Goal: Task Accomplishment & Management: Use online tool/utility

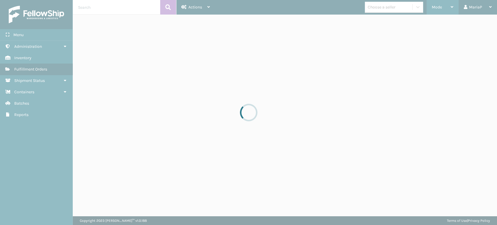
click at [438, 7] on div at bounding box center [248, 112] width 497 height 225
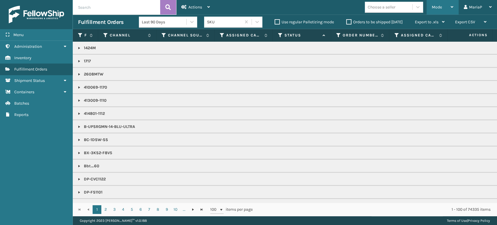
click at [440, 6] on span "Mode" at bounding box center [436, 7] width 10 height 5
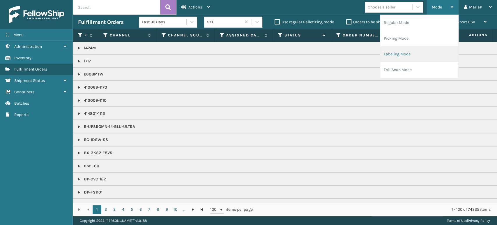
click at [435, 53] on li "Labeling Mode" at bounding box center [419, 54] width 78 height 16
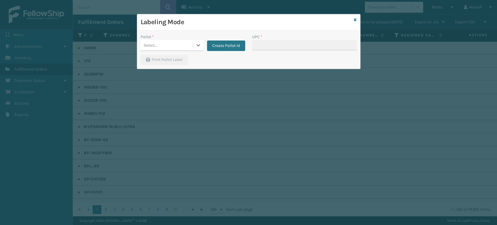
click at [174, 52] on div "Pallet * 0 results available. Select is focused ,type to refine list, press Dow…" at bounding box center [192, 44] width 111 height 21
click at [181, 46] on div "Select..." at bounding box center [167, 45] width 52 height 10
click at [181, 71] on div "UPSG-H95VPPVKYD" at bounding box center [172, 70] width 63 height 11
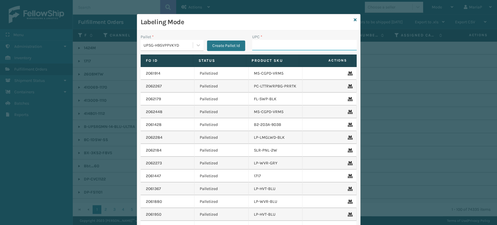
click at [263, 46] on input "UPC *" at bounding box center [304, 45] width 104 height 10
type input "8409851"
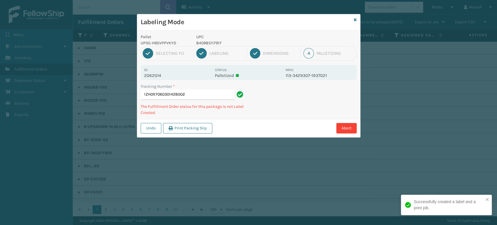
click at [215, 44] on p "840985117917" at bounding box center [239, 43] width 86 height 6
copy p "840985117917"
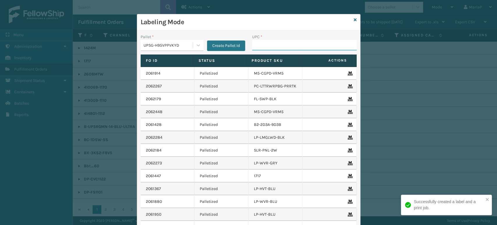
click at [257, 45] on input "UPC *" at bounding box center [304, 45] width 104 height 10
paste input "840985117917"
type input "840985117917"
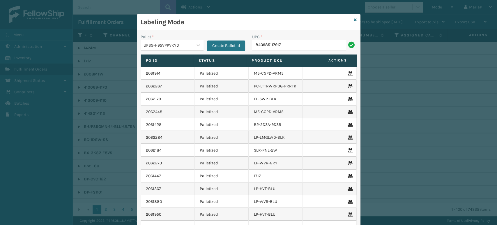
type input "840985117917"
type input "8409851"
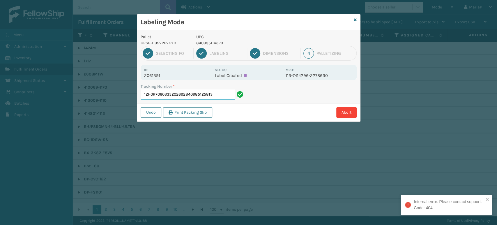
click at [225, 93] on input "1ZH0R7060335202692840985125813" at bounding box center [188, 94] width 94 height 10
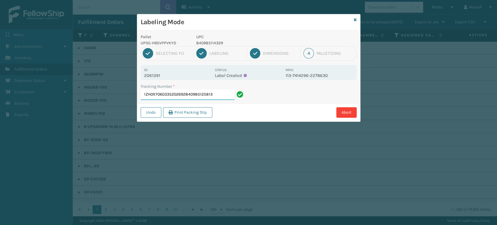
click at [225, 93] on input "1ZH0R7060335202692840985125813" at bounding box center [188, 94] width 94 height 10
type input "1ZH0R7060335202692"
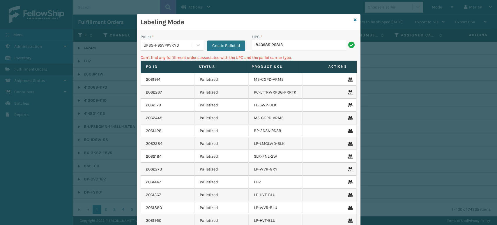
click at [252, 46] on input "840985125813" at bounding box center [299, 45] width 94 height 10
type input "0840985125813"
click at [252, 44] on input "0840985125813" at bounding box center [299, 45] width 94 height 10
type input "00840985125813"
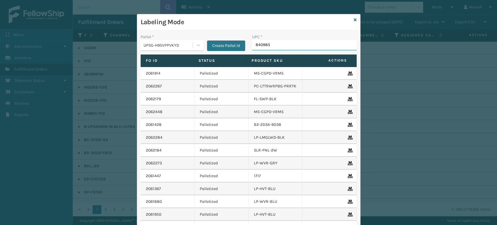
type input "8409851"
type input "80487948247"
type input "8048"
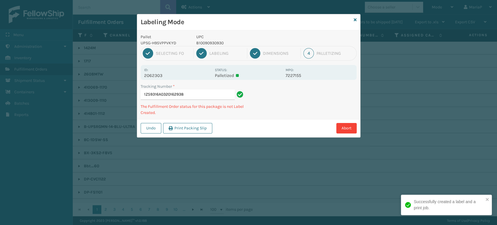
click at [218, 45] on p "810090930930" at bounding box center [239, 43] width 86 height 6
copy p "810090930930"
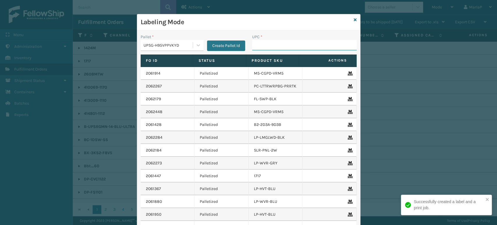
click at [261, 44] on input "UPC *" at bounding box center [304, 45] width 104 height 10
paste input "810090930930"
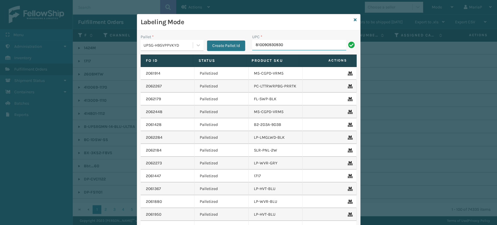
type input "810090930930"
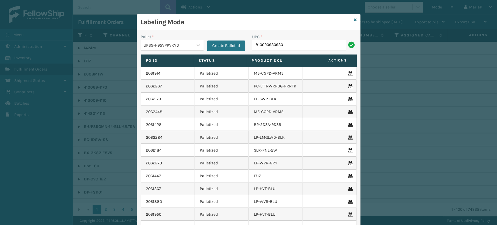
type input "810090930930"
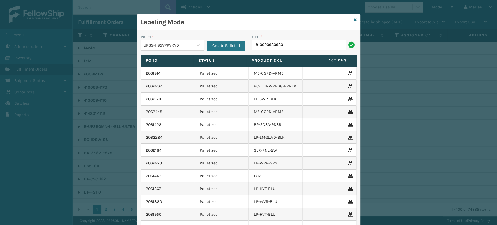
type input "810090930930"
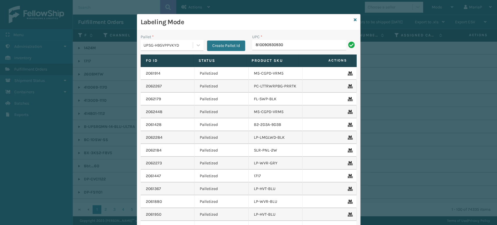
type input "810090930930"
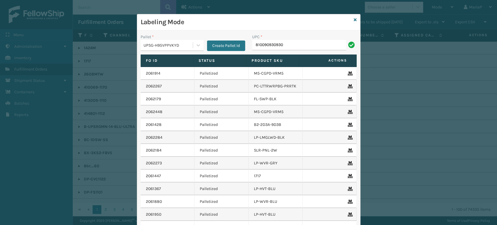
type input "810090930930"
type input "84289"
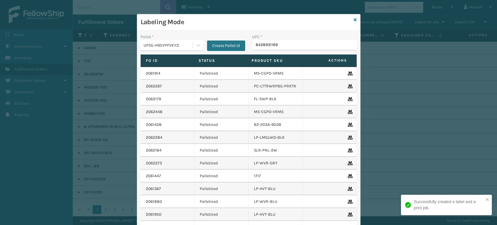
type input "84289311691"
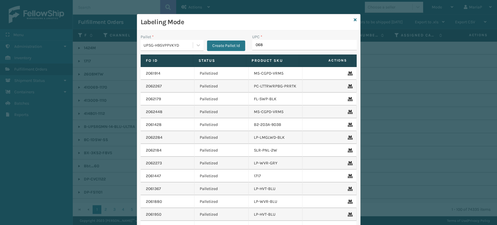
type input "0688"
type input "8101613"
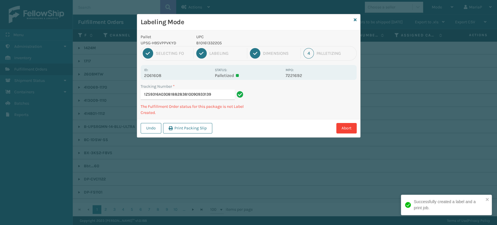
type input "1Z59316A0308188283810090933139"
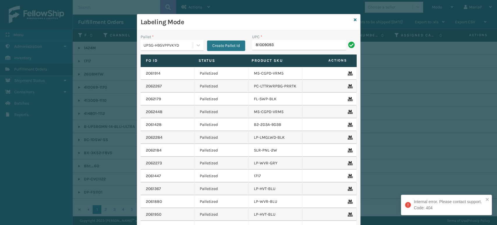
type input "810090933"
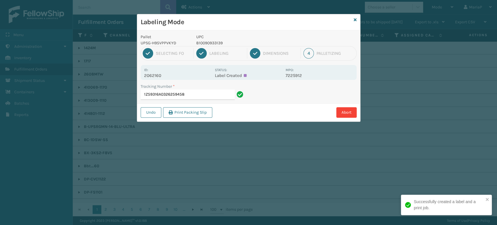
click at [212, 42] on p "810090933139" at bounding box center [239, 43] width 86 height 6
copy p "810090933139"
click at [200, 93] on input "1Z59316A0326259458" at bounding box center [188, 94] width 94 height 10
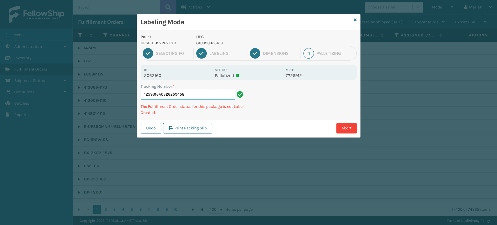
paste input "810090933139"
type input "1Z59316A0326259458810090933139810090933139"
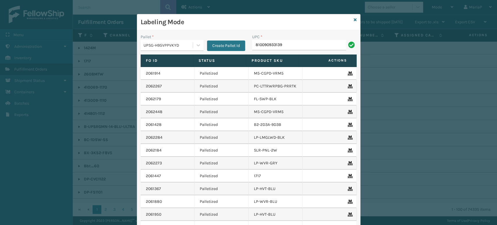
type input "810090933139"
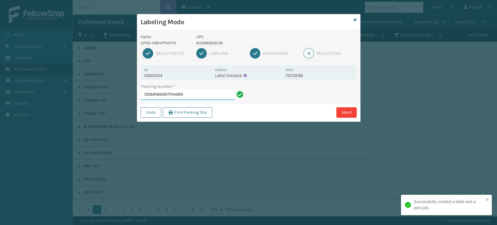
click at [201, 93] on input "1Z59316A0317754260" at bounding box center [188, 94] width 94 height 10
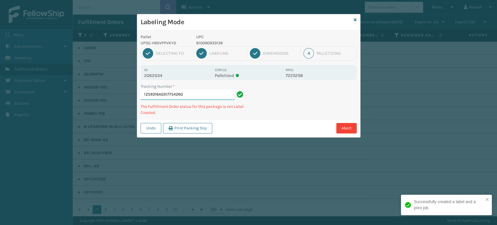
paste input "810090933139"
type input "1Z59316A0317754260810090933139"
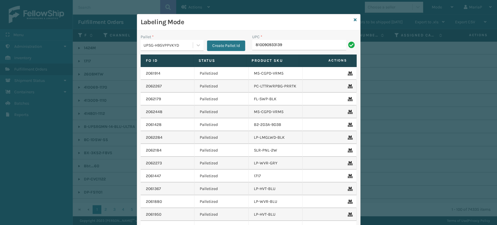
type input "810090933139"
type input "810090930602"
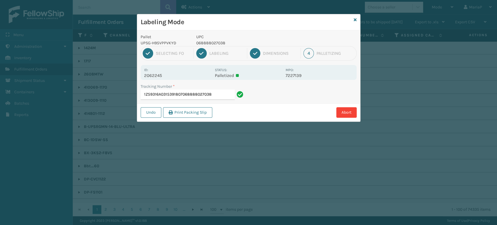
type input "1Z59316A0315391807068888027038"
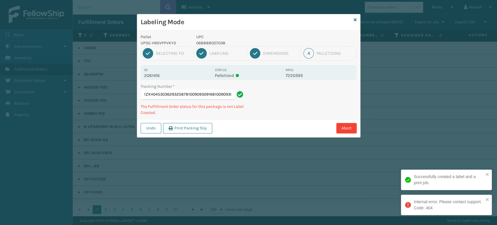
type input "1ZXH04530362932587810090930916810090930916"
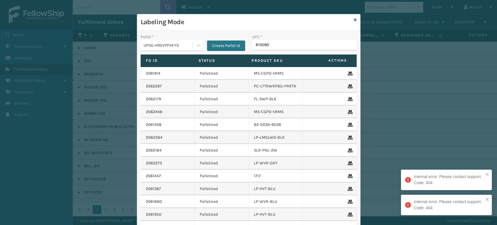
type input "8100909"
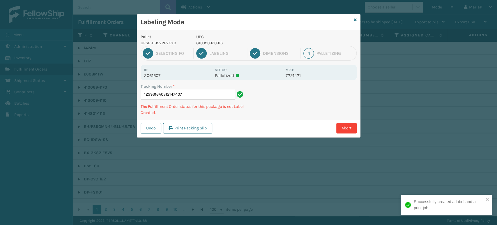
click at [213, 41] on p "810090930916" at bounding box center [239, 43] width 86 height 6
copy p "810090930916"
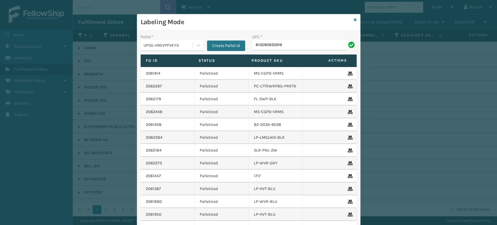
type input "810090930916"
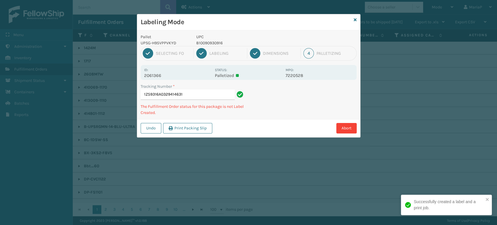
type input "1Z59316A0329414631810090930916"
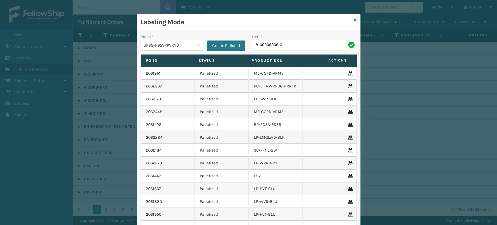
type input "810090930916"
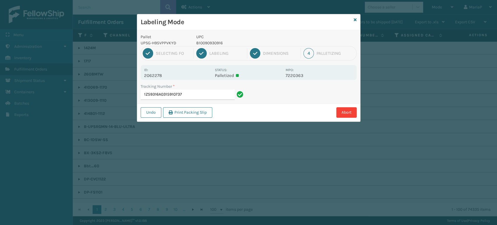
type input "1Z59316A0315910737810090930916"
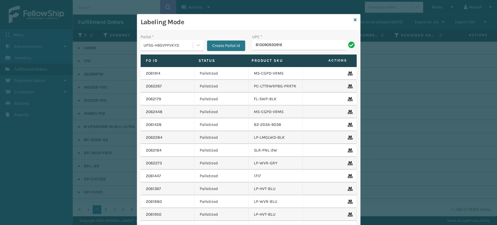
type input "810090930916"
type input "8100"
type input "06888801170"
click at [183, 50] on div "UPSG-H95VPPVKYD" at bounding box center [172, 45] width 63 height 11
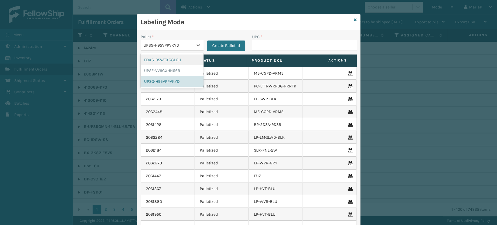
click at [164, 60] on div "FDXG-9SWTXG8LGU" at bounding box center [172, 59] width 63 height 11
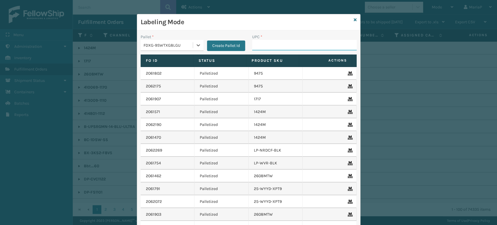
click at [264, 48] on input "UPC *" at bounding box center [304, 45] width 104 height 10
type input "8500645"
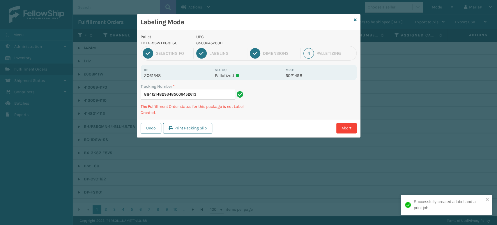
type input "884121482934850064526134"
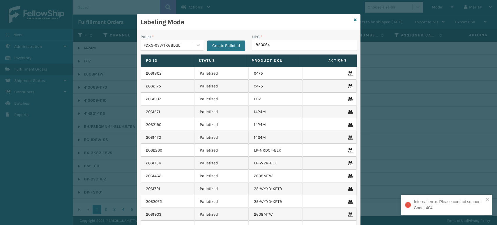
type input "8500645"
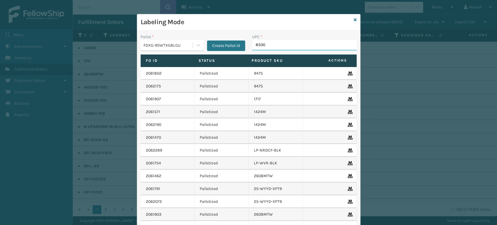
type input "85006"
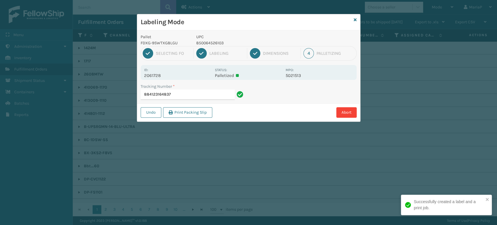
click at [206, 43] on p "850064526103" at bounding box center [239, 43] width 86 height 6
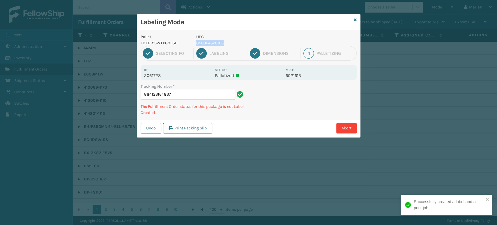
click at [206, 43] on p "850064526103" at bounding box center [239, 43] width 86 height 6
copy p "850064526103"
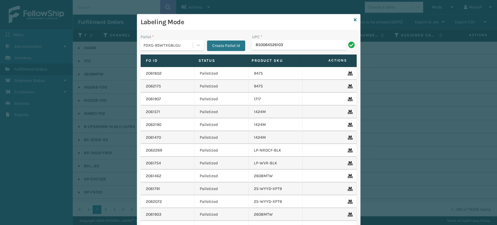
type input "850064526103"
type input "GEN-AB"
click at [353, 21] on icon at bounding box center [354, 20] width 3 height 4
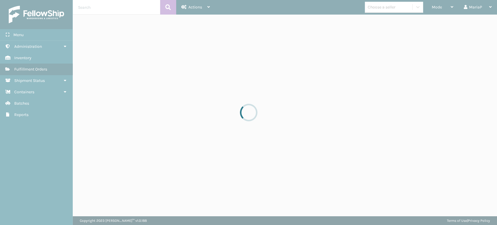
click at [390, 10] on div at bounding box center [248, 112] width 497 height 225
click at [391, 10] on div at bounding box center [248, 112] width 497 height 225
click at [392, 10] on div at bounding box center [248, 112] width 497 height 225
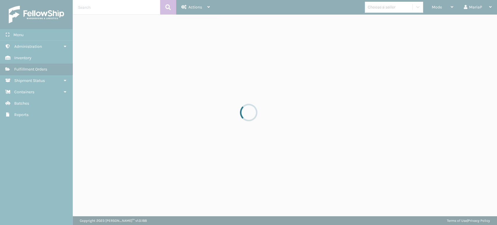
click at [392, 10] on div at bounding box center [248, 112] width 497 height 225
click at [392, 9] on div at bounding box center [248, 112] width 497 height 225
click at [390, 9] on div at bounding box center [248, 112] width 497 height 225
click at [383, 5] on div at bounding box center [248, 112] width 497 height 225
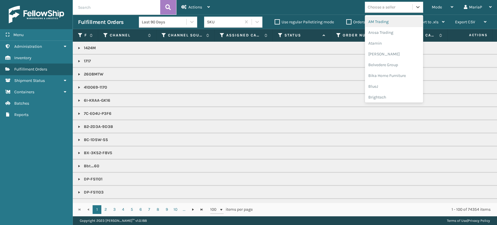
click at [392, 7] on div "Choose a seller" at bounding box center [381, 7] width 28 height 6
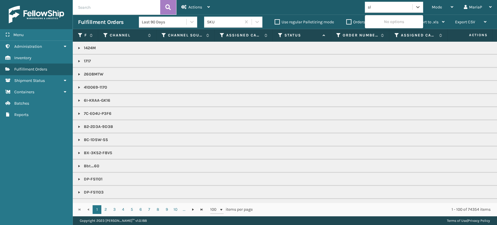
type input "sle"
click at [390, 21] on div "SleepGeekz" at bounding box center [394, 21] width 58 height 11
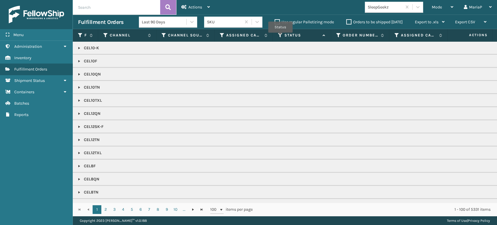
click at [280, 37] on icon at bounding box center [280, 35] width 5 height 5
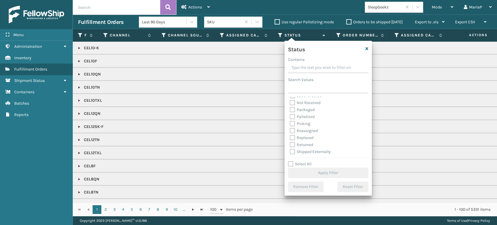
scroll to position [33, 0]
click at [293, 116] on label "Palletized" at bounding box center [301, 116] width 25 height 5
click at [290, 116] on input "Palletized" at bounding box center [289, 115] width 0 height 4
checkbox input "true"
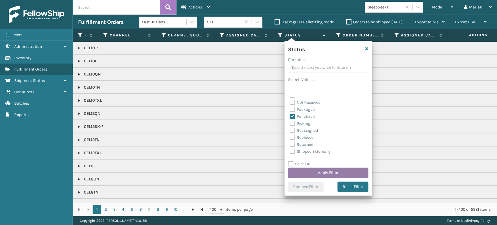
click at [336, 170] on button "Apply Filter" at bounding box center [328, 172] width 80 height 10
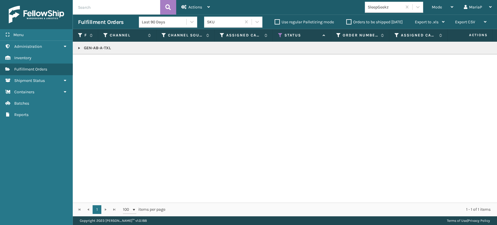
click at [77, 48] on link at bounding box center [79, 48] width 5 height 5
click at [488, 68] on td at bounding box center [475, 63] width 44 height 19
click at [488, 66] on icon at bounding box center [489, 64] width 3 height 4
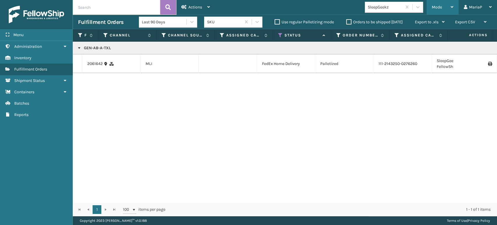
click at [445, 6] on div "Mode" at bounding box center [442, 7] width 22 height 15
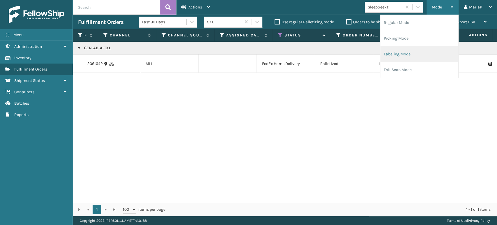
click at [416, 55] on li "Labeling Mode" at bounding box center [419, 54] width 78 height 16
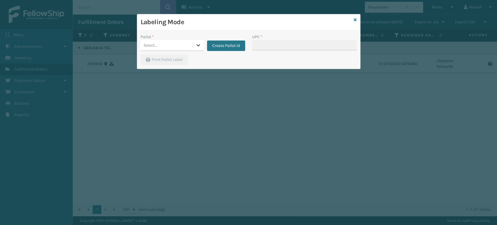
drag, startPoint x: 180, startPoint y: 41, endPoint x: 193, endPoint y: 48, distance: 15.0
click at [192, 40] on div "Select..." at bounding box center [172, 45] width 63 height 11
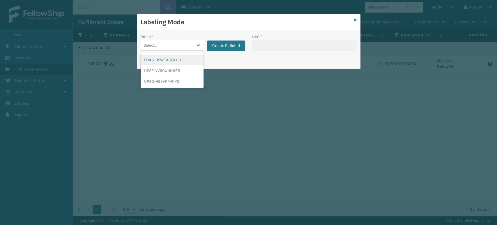
click at [180, 61] on div "FDXG-9SWTXG8LGU" at bounding box center [172, 59] width 63 height 11
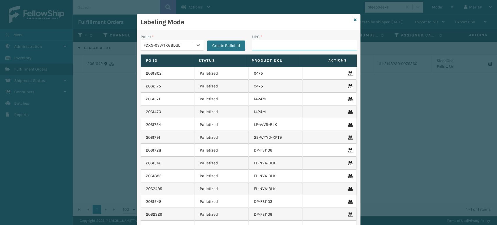
click at [254, 44] on input "UPC *" at bounding box center [304, 45] width 104 height 10
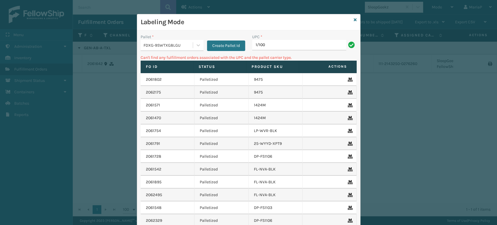
click at [293, 41] on input "1/100" at bounding box center [299, 45] width 94 height 10
click at [270, 47] on input "1/100" at bounding box center [299, 45] width 94 height 10
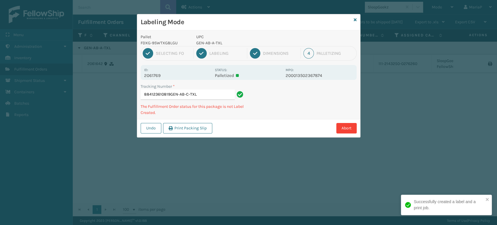
type input "884123610819GEN-AB-C-TXL"
type input "884126433640GEN-AB-"
type input "392878105573GEN-AB-C-Q"
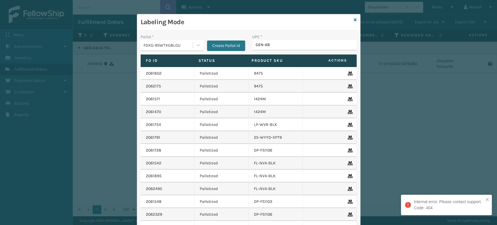
type input "GEN-AB-"
type input "8100819"
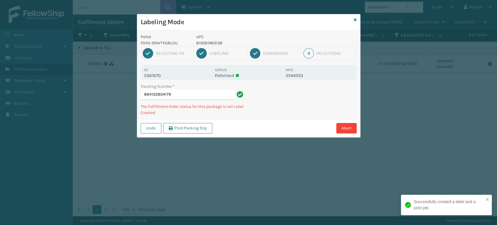
type input "8841228041791"
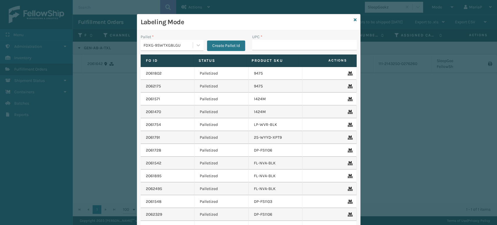
click at [342, 49] on input "UPC *" at bounding box center [304, 45] width 104 height 10
type input "8409851"
type input "8048794"
type input "840"
type input "840985124533"
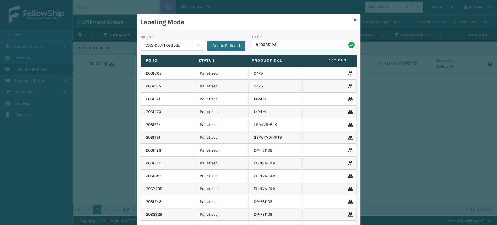
type input "8409851236"
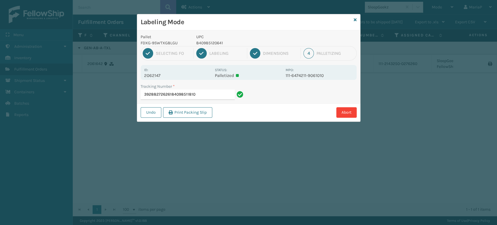
type input "392882726261840985118105"
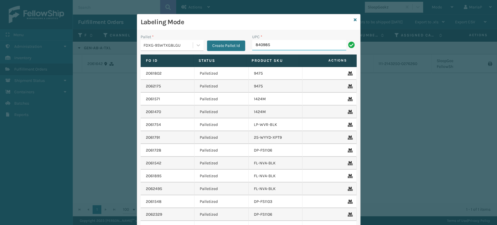
type input "8409851"
type input "840985"
type input "804879"
type input "80487"
type input "8409851"
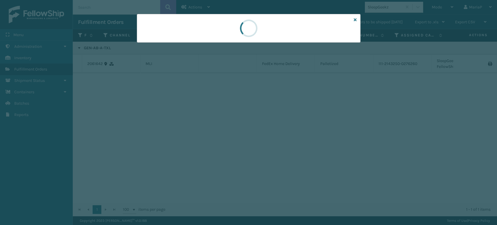
click at [304, 21] on div at bounding box center [248, 28] width 223 height 29
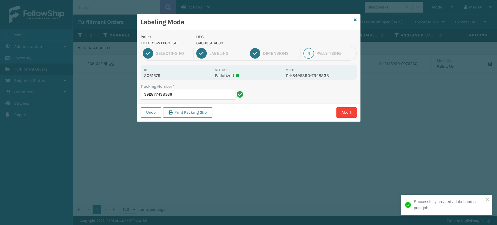
click at [200, 40] on p "840985114008" at bounding box center [239, 43] width 86 height 6
copy p "840985114008"
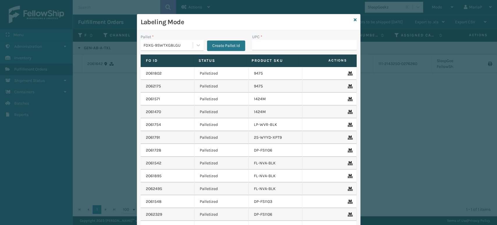
click at [261, 51] on div "UPC *" at bounding box center [303, 44] width 111 height 21
click at [264, 47] on input "UPC *" at bounding box center [304, 45] width 104 height 10
paste input "840985114008"
type input "840985114008"
click at [261, 44] on input "UPC *" at bounding box center [304, 45] width 104 height 10
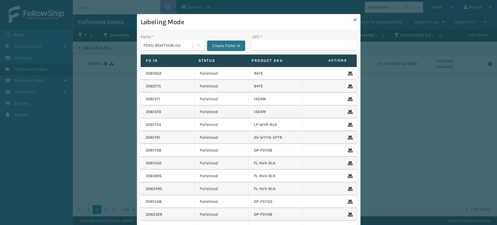
click at [353, 18] on icon at bounding box center [354, 20] width 3 height 4
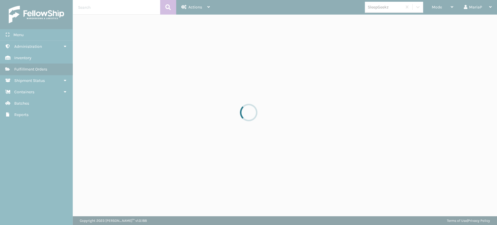
click at [390, 8] on div "SleepGeekz" at bounding box center [384, 7] width 35 height 6
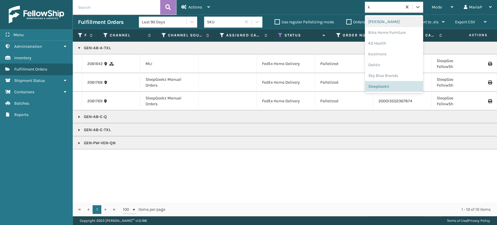
type input "k2"
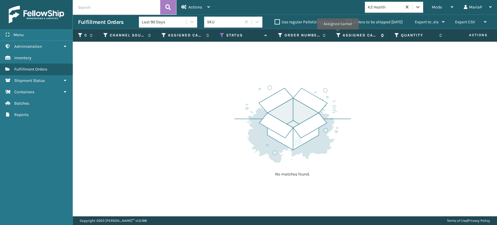
click at [337, 33] on icon at bounding box center [338, 35] width 5 height 5
click at [283, 34] on div "Order Number" at bounding box center [301, 35] width 47 height 5
click at [220, 35] on icon at bounding box center [222, 35] width 5 height 5
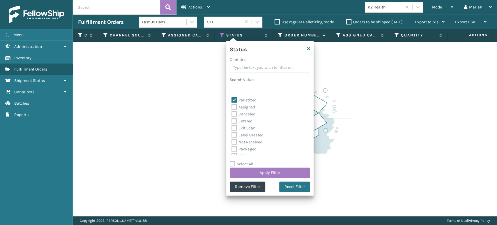
click at [234, 100] on label "Palletized" at bounding box center [243, 99] width 25 height 5
click at [232, 100] on input "Palletized" at bounding box center [231, 99] width 0 height 4
checkbox input "false"
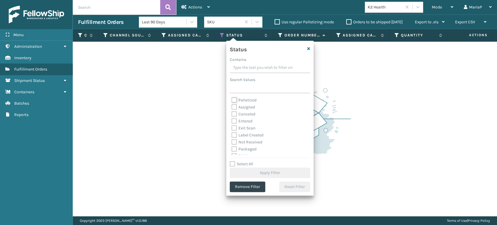
scroll to position [32, 0]
click at [232, 123] on label "Picking" at bounding box center [241, 123] width 21 height 5
click at [232, 123] on input "Picking" at bounding box center [231, 122] width 0 height 4
checkbox input "true"
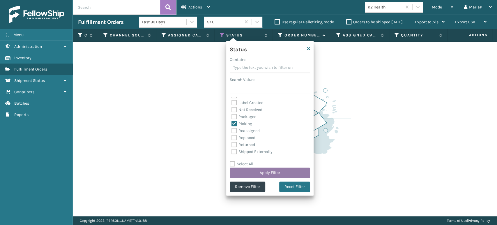
click at [275, 172] on button "Apply Filter" at bounding box center [270, 172] width 80 height 10
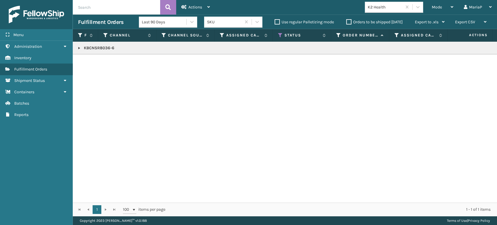
click at [80, 47] on link at bounding box center [79, 48] width 5 height 5
click at [95, 65] on link "2061684" at bounding box center [95, 64] width 16 height 6
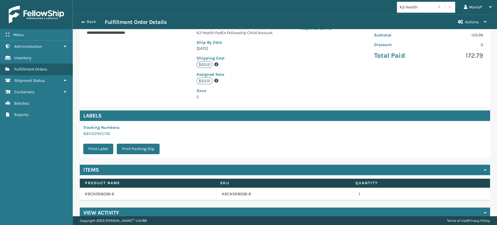
scroll to position [125, 0]
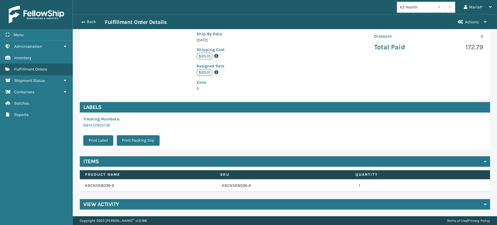
click at [228, 181] on td "KBCNSR8036-6" at bounding box center [284, 185] width 137 height 13
click at [230, 183] on link "KBCNSR8036-6" at bounding box center [236, 185] width 29 height 6
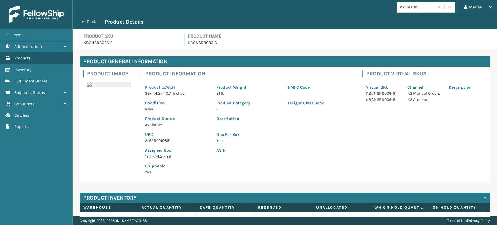
click at [162, 145] on div "Assigned Box 13.7 x 14.2 x 39" at bounding box center [176, 151] width 71 height 16
click at [162, 141] on p "816554010361" at bounding box center [177, 140] width 64 height 6
copy p "816554010361"
click at [96, 24] on button "Back" at bounding box center [91, 21] width 27 height 5
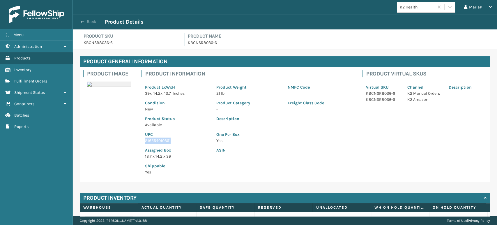
click at [96, 24] on button "Back" at bounding box center [91, 21] width 27 height 5
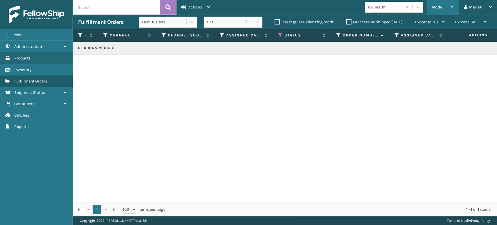
click at [442, 5] on div "Mode" at bounding box center [442, 7] width 22 height 15
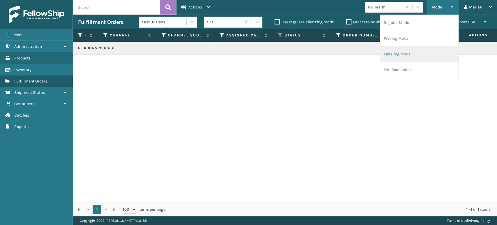
click at [419, 50] on li "Labeling Mode" at bounding box center [419, 54] width 78 height 16
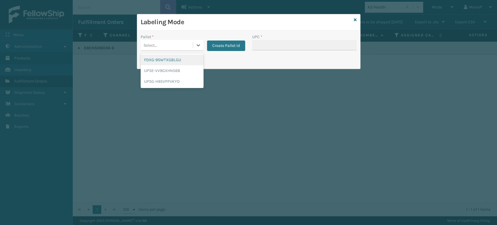
click at [162, 41] on div "Select..." at bounding box center [167, 45] width 52 height 10
click at [177, 61] on div "FDXG-9SWTXG8LGU" at bounding box center [172, 59] width 63 height 11
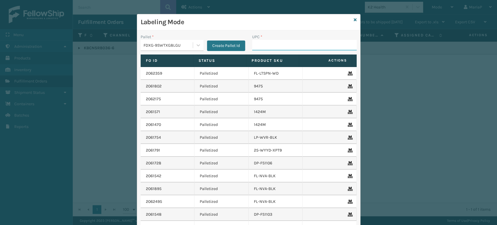
drag, startPoint x: 262, startPoint y: 46, endPoint x: 258, endPoint y: 47, distance: 3.9
click at [262, 46] on input "UPC *" at bounding box center [304, 45] width 104 height 10
paste input "816554010361"
type input "816554010361"
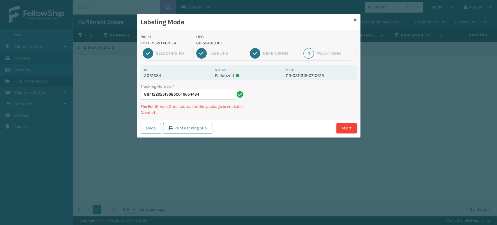
type input "884122925136850046054464"
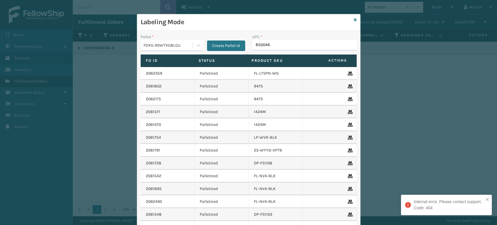
type input "8500460"
type input "8100819"
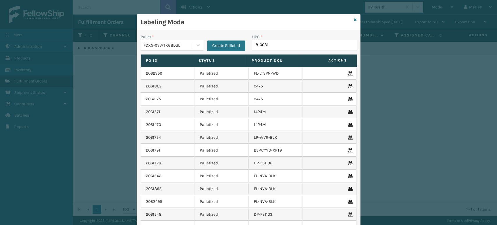
type input "8100819"
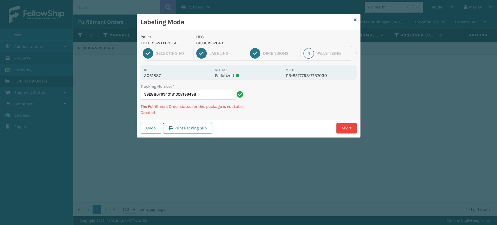
type input "392880769401810081964982"
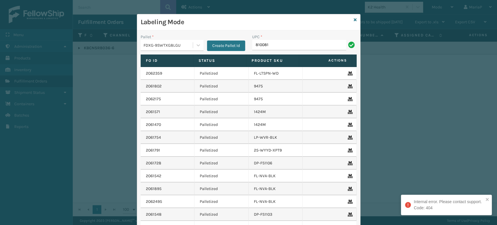
type input "8100819"
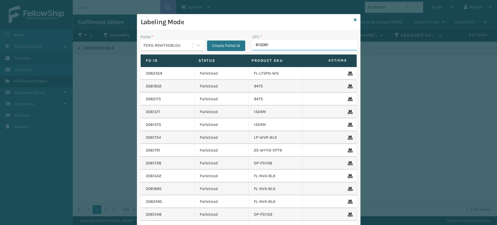
type input "8100819"
type input "850004"
type input "8100819"
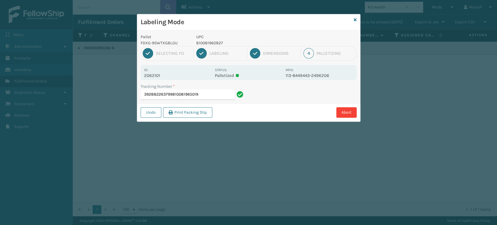
type input "392882263799810081965019"
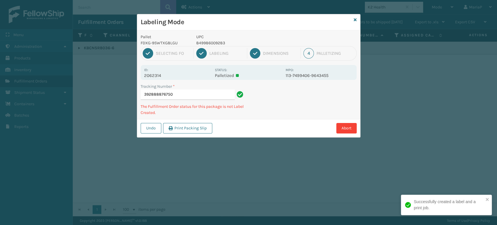
type input "392888876750p"
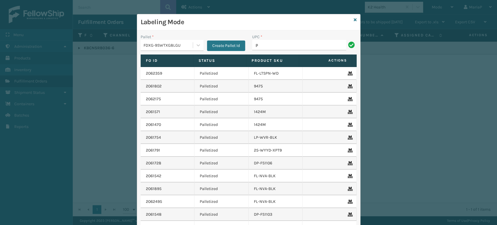
type input "PC-PRRTKMX-GRY"
